Goal: Task Accomplishment & Management: Manage account settings

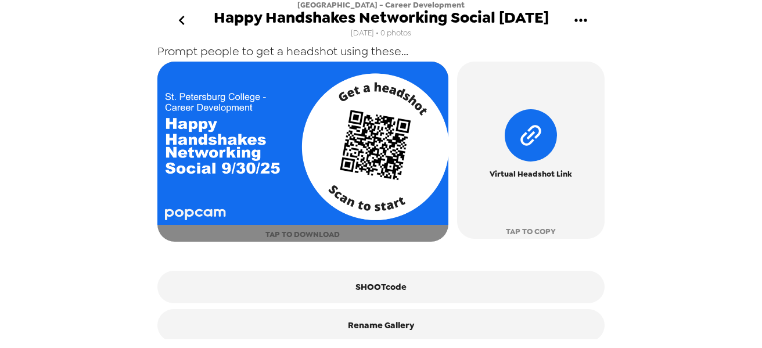
scroll to position [490, 0]
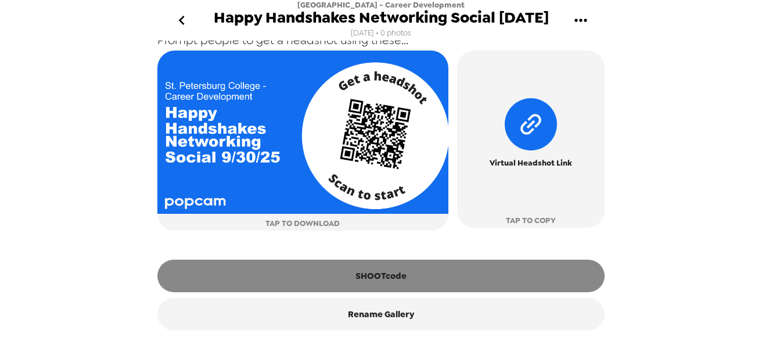
click at [394, 262] on button "SHOOTcode" at bounding box center [380, 275] width 447 height 33
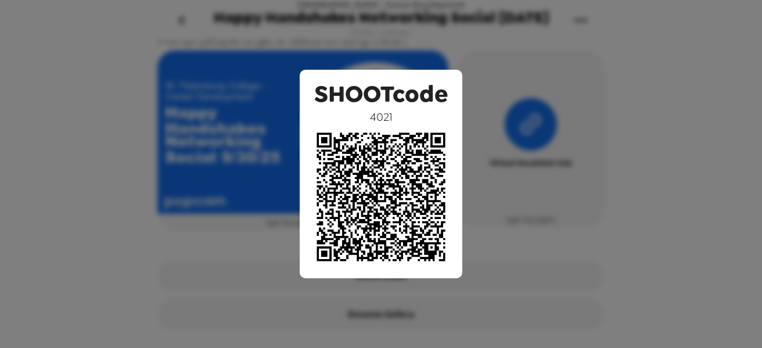
click at [663, 133] on div "SHOOTcode 4021" at bounding box center [381, 174] width 762 height 348
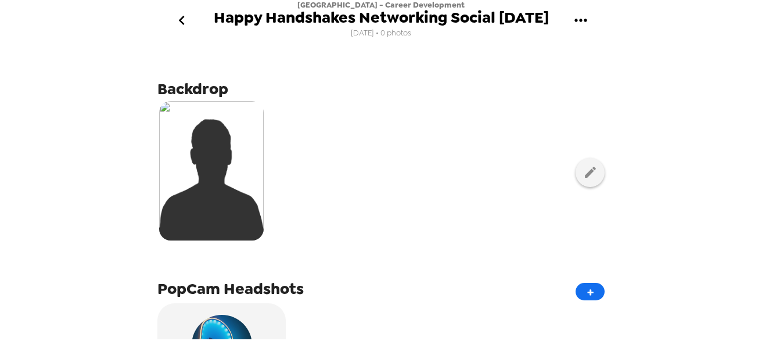
click at [243, 179] on img at bounding box center [211, 170] width 104 height 139
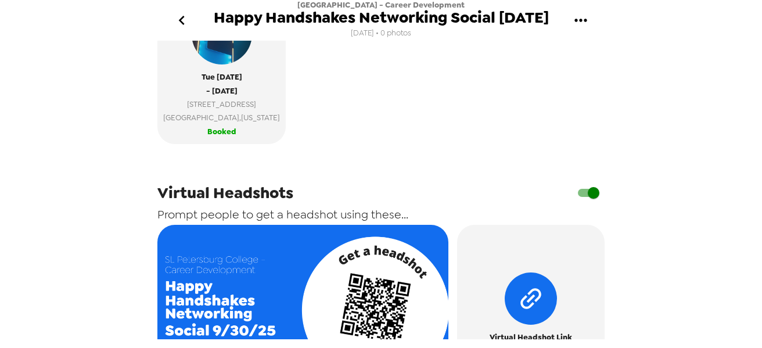
scroll to position [290, 0]
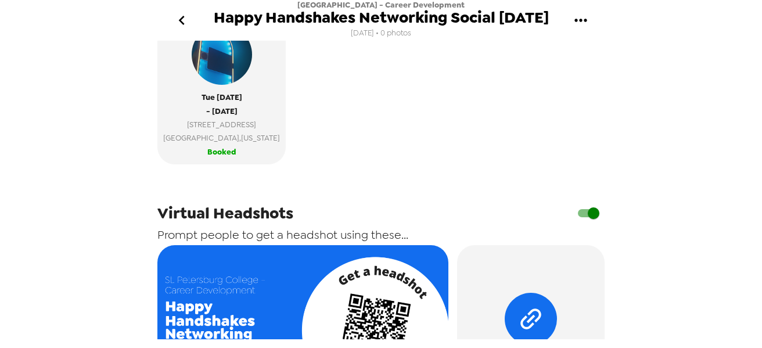
click at [578, 220] on input "checkbox" at bounding box center [593, 213] width 66 height 22
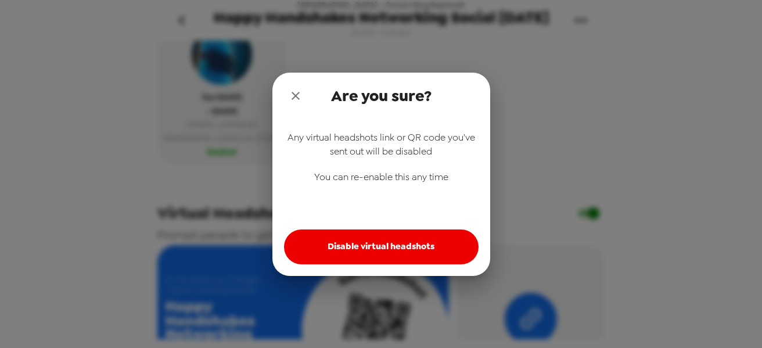
click at [449, 255] on button "Disable virtual headshots" at bounding box center [381, 246] width 194 height 35
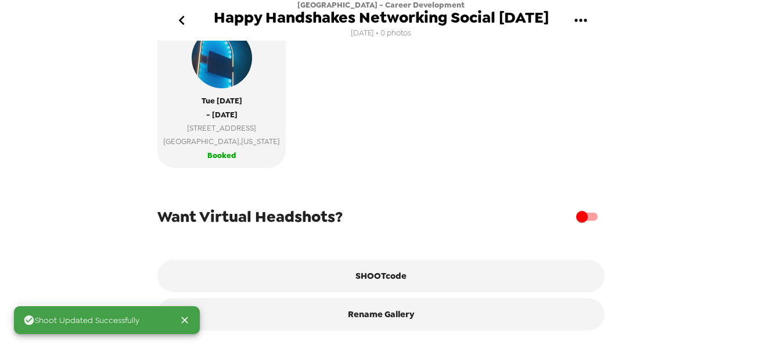
click at [580, 220] on input "checkbox" at bounding box center [582, 216] width 66 height 22
checkbox input "true"
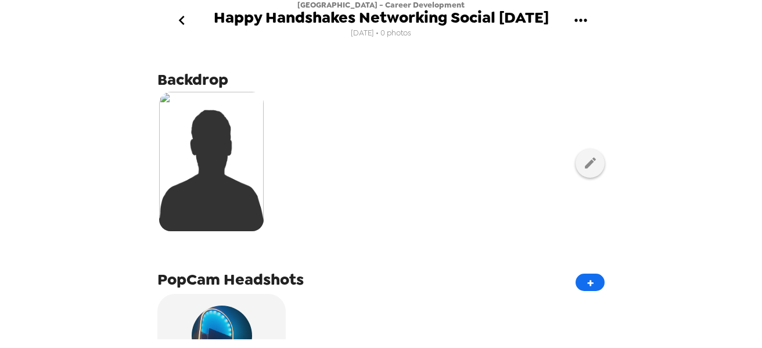
scroll to position [0, 0]
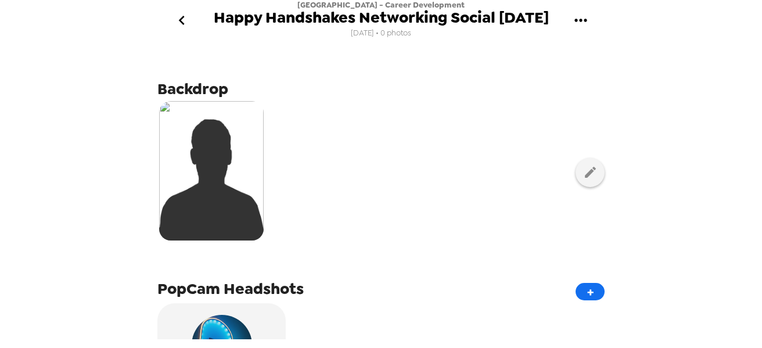
click at [228, 135] on img at bounding box center [211, 170] width 104 height 139
click at [203, 178] on img at bounding box center [211, 170] width 104 height 139
click at [190, 92] on span "Backdrop" at bounding box center [192, 88] width 71 height 21
click at [180, 123] on img at bounding box center [211, 170] width 104 height 139
click at [575, 182] on button "button" at bounding box center [589, 172] width 29 height 29
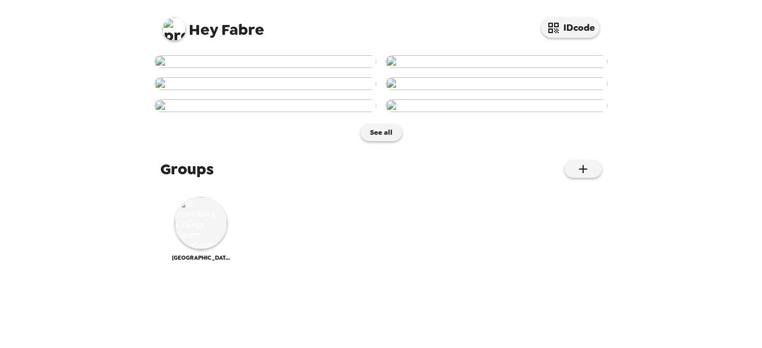
click at [342, 68] on img at bounding box center [265, 61] width 222 height 13
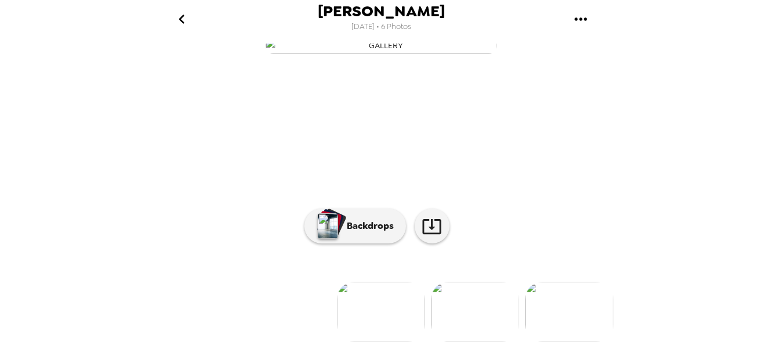
scroll to position [154, 0]
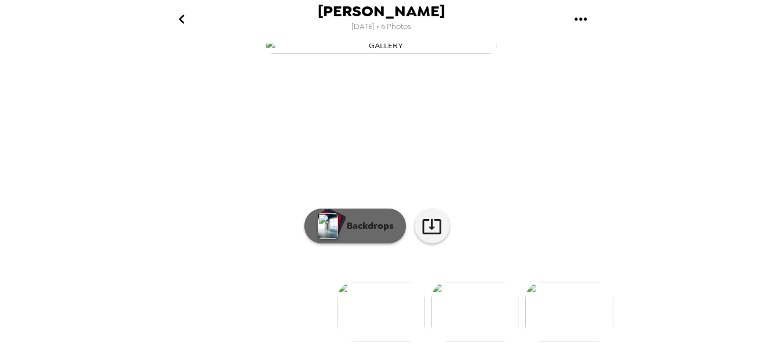
click at [379, 222] on p "Backdrops" at bounding box center [367, 226] width 53 height 14
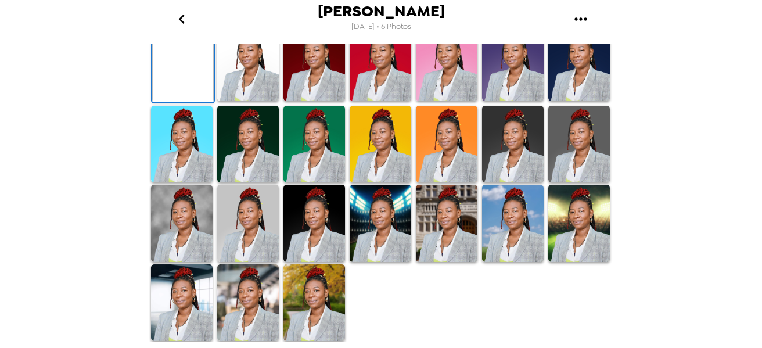
scroll to position [291, 0]
click at [182, 23] on icon "go back" at bounding box center [181, 19] width 19 height 19
